Goal: Find contact information: Find contact information

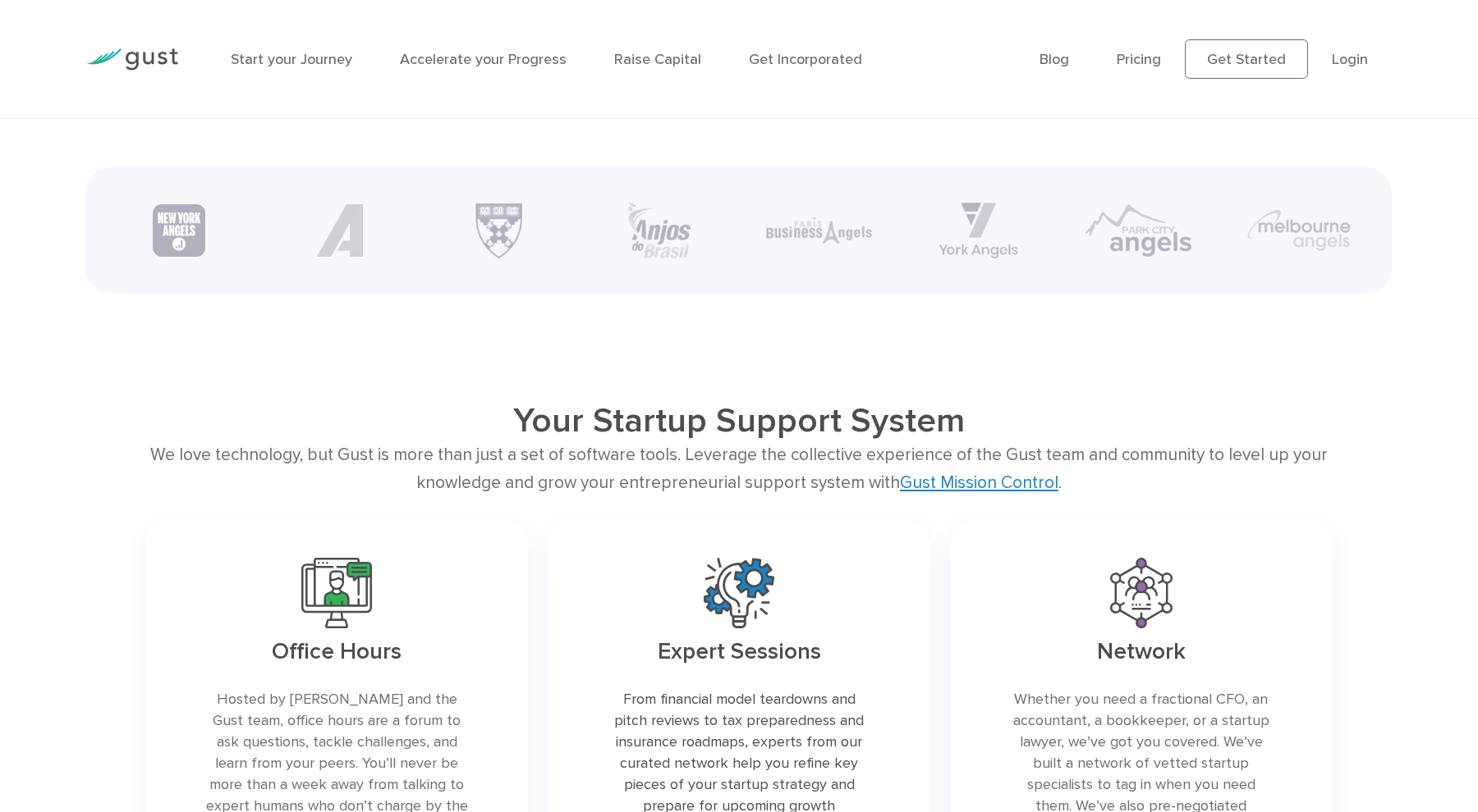
scroll to position [3200, 0]
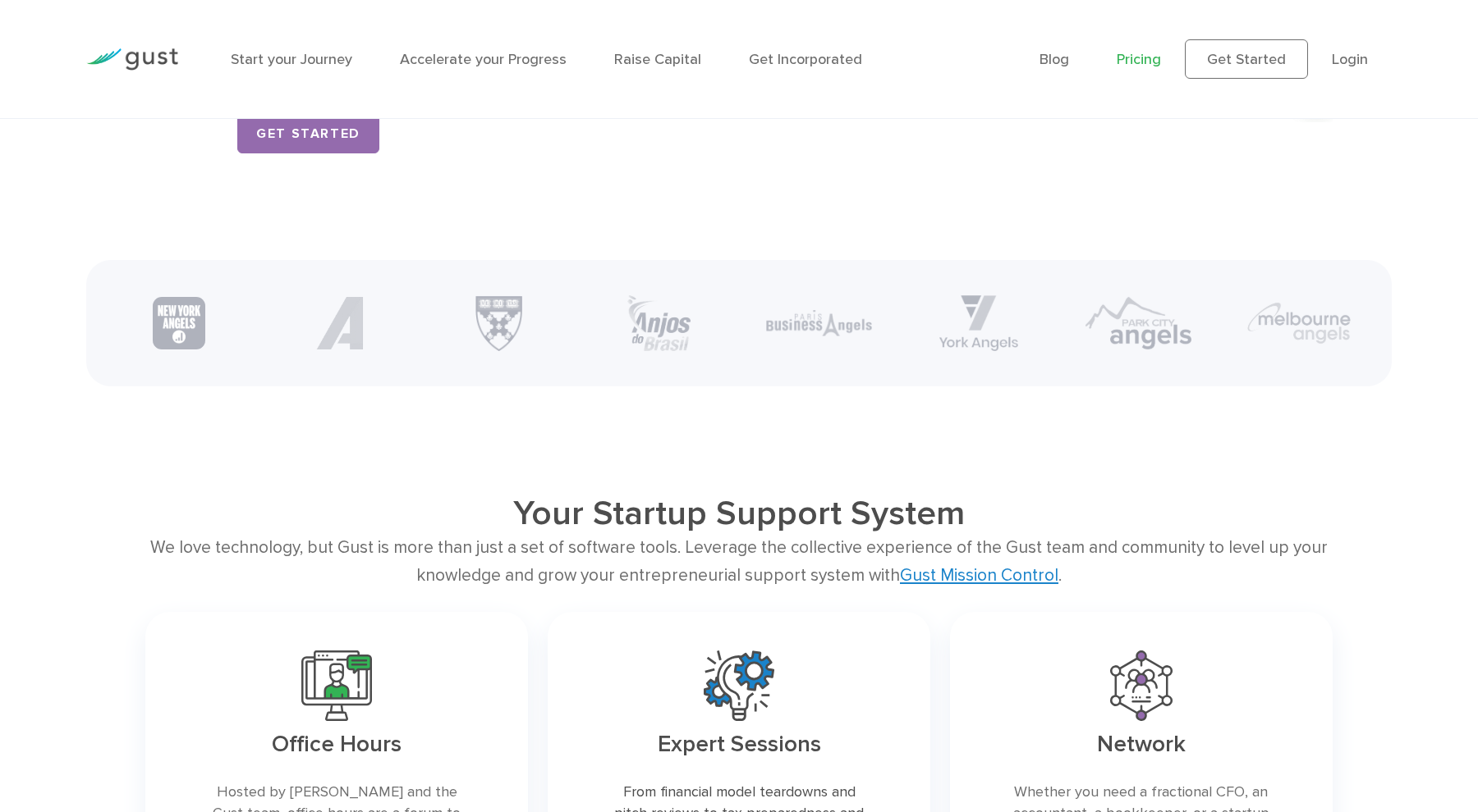
click at [1147, 51] on li "Pricing" at bounding box center [1139, 59] width 44 height 22
click at [1136, 60] on link "Pricing" at bounding box center [1139, 59] width 44 height 17
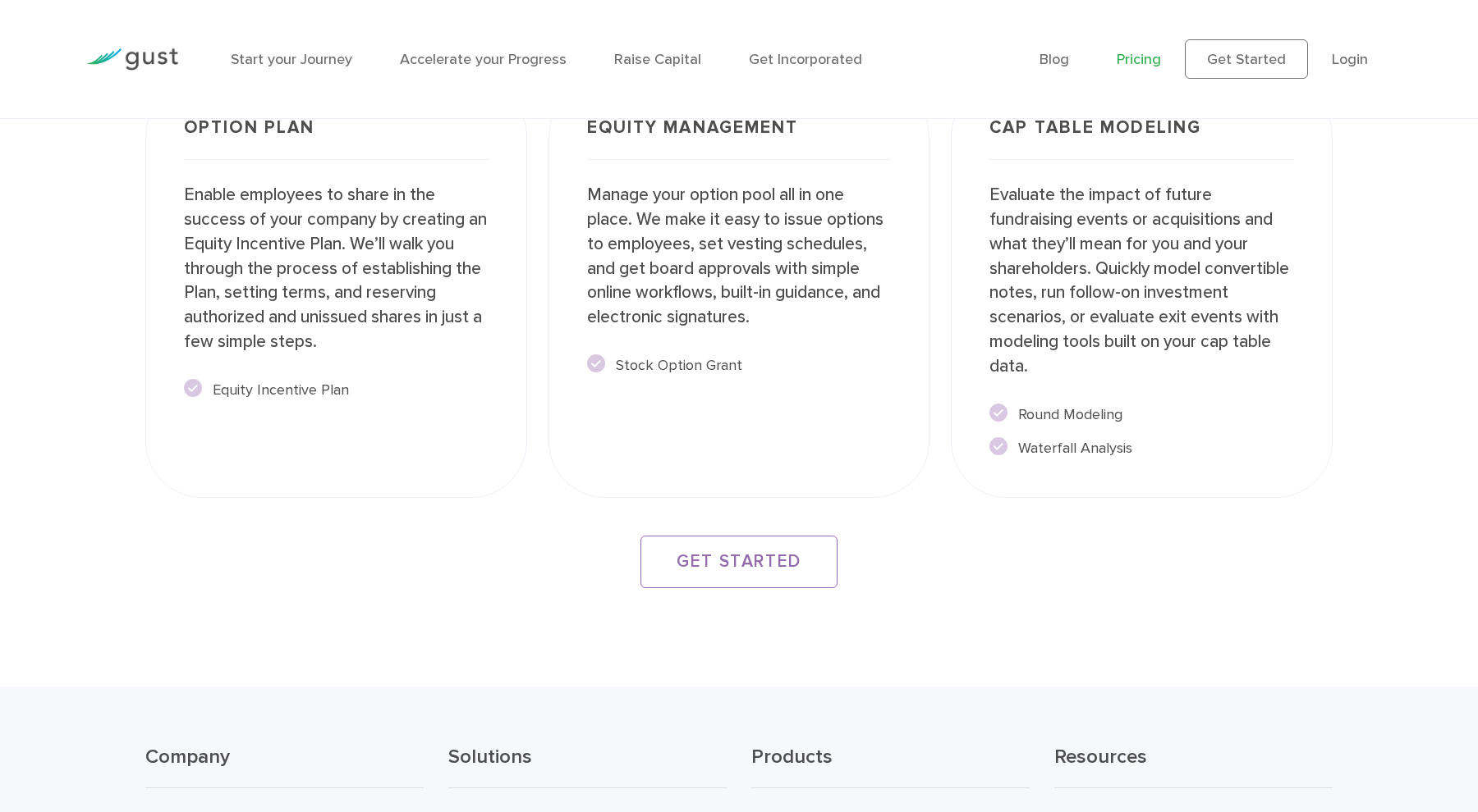
scroll to position [3211, 0]
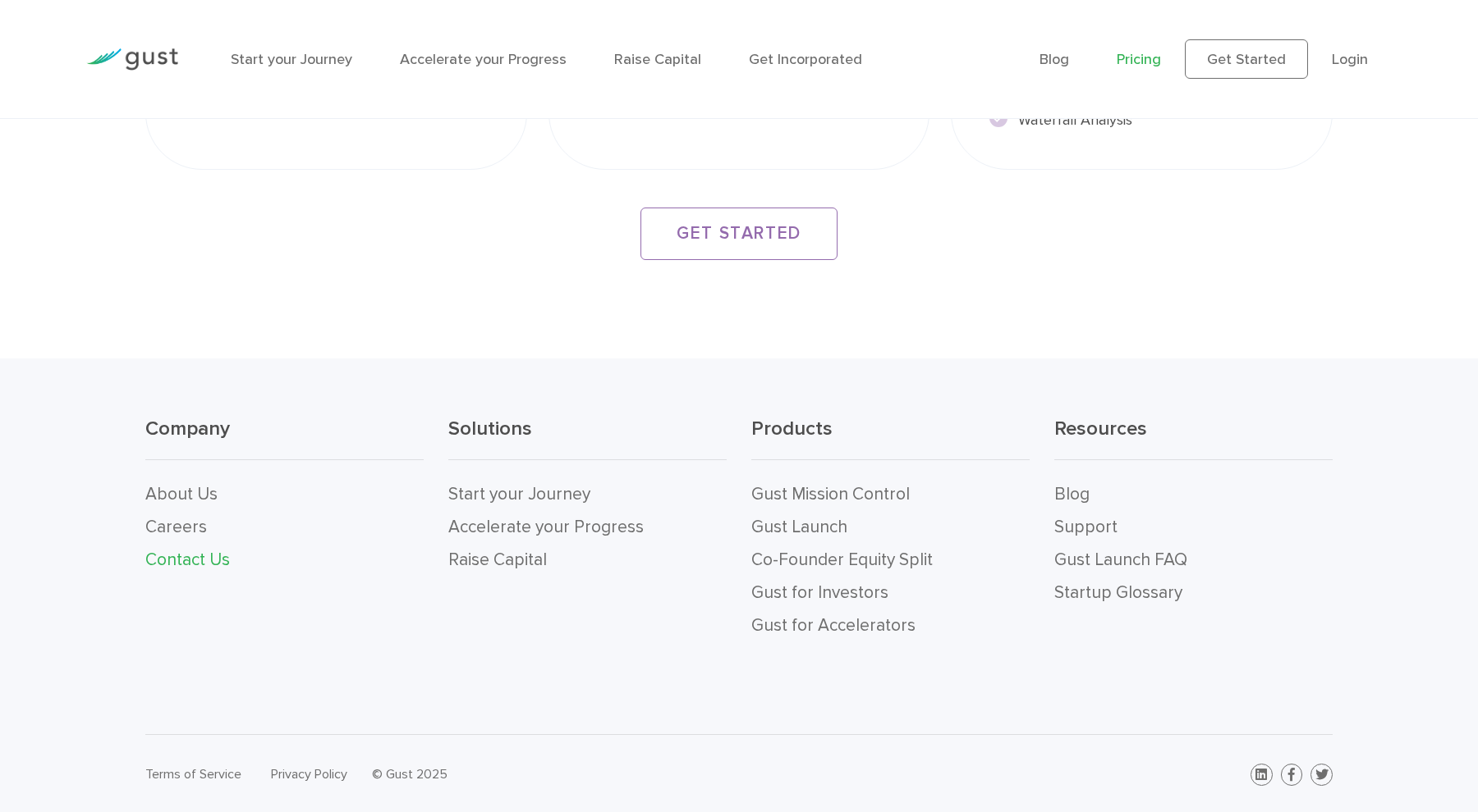
click at [188, 557] on link "Contact Us" at bounding box center [187, 559] width 85 height 20
